Goal: Navigation & Orientation: Go to known website

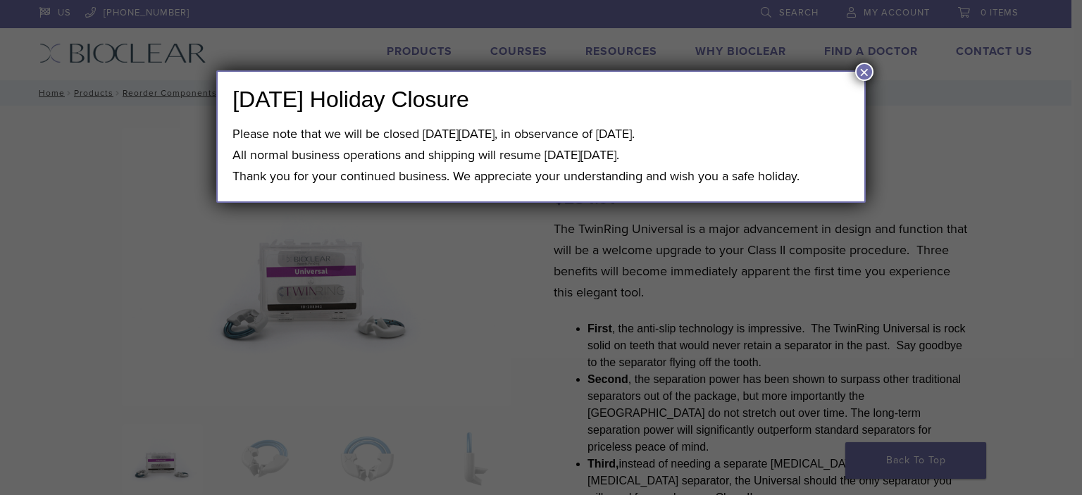
click at [857, 66] on button "×" at bounding box center [865, 72] width 18 height 18
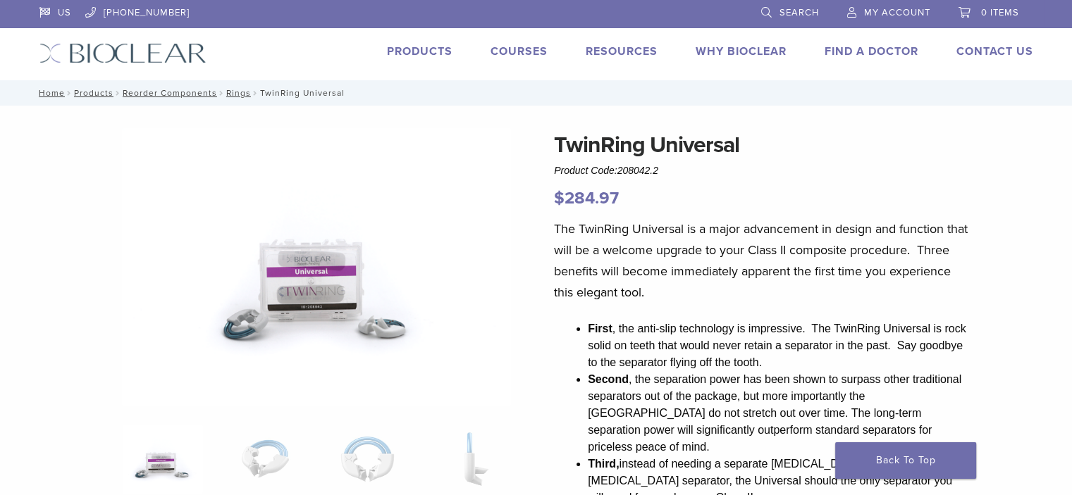
click at [109, 50] on img at bounding box center [122, 53] width 167 height 20
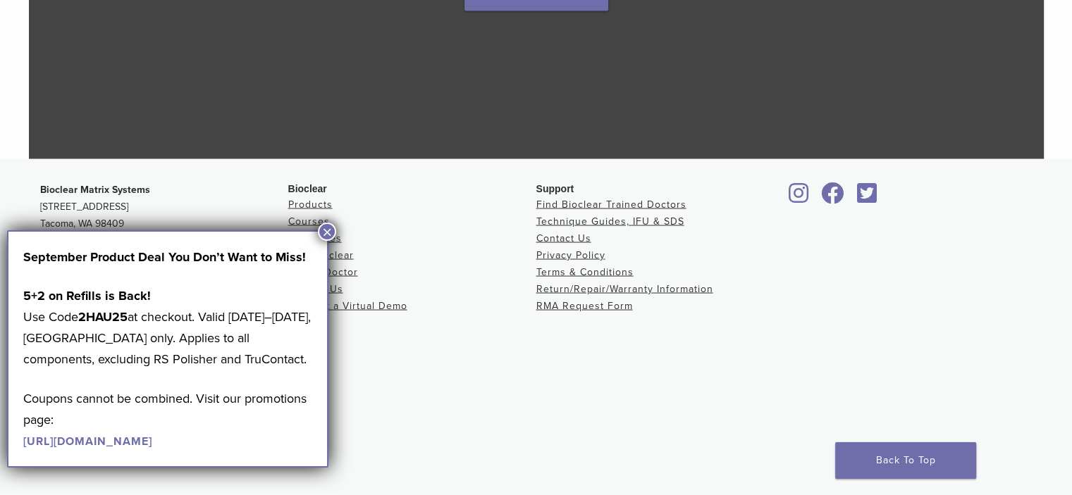
scroll to position [2722, 0]
click at [330, 225] on button "×" at bounding box center [327, 232] width 18 height 18
